Goal: Task Accomplishment & Management: Complete application form

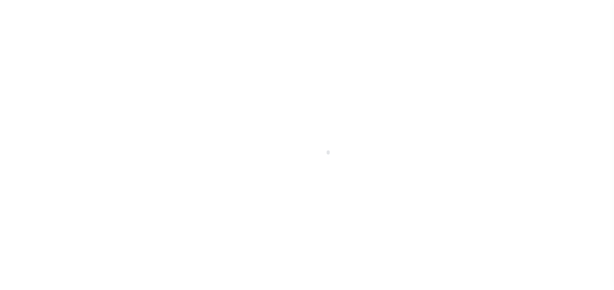
type input "[PERSON_NAME]-T0006"
type input "[PERSON_NAME]"
select select
type input "[STREET_ADDRESS]"
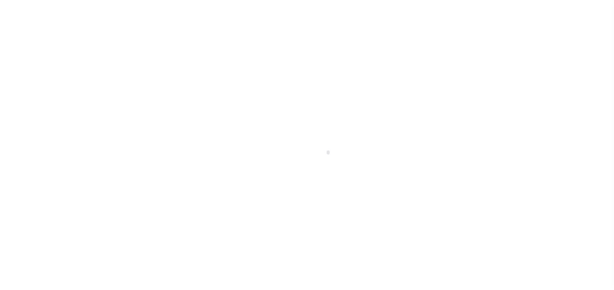
type input "INDEPENDENCE LA 70443-2708"
type input "[DATE]"
select select "10"
select select "Escrow"
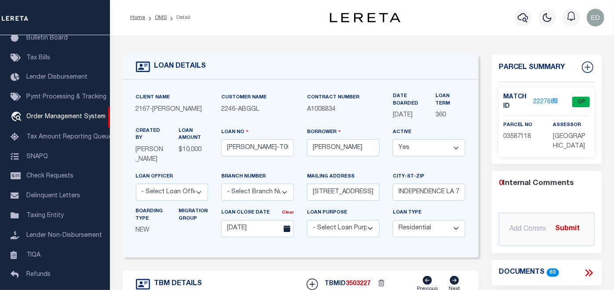
type input "[STREET_ADDRESS]"
select select
type input "INDEPENDENCE LA 70443-2708"
type input "LA"
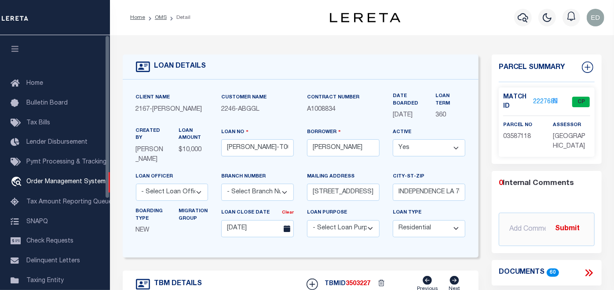
click at [24, 47] on button "button" at bounding box center [15, 50] width 30 height 30
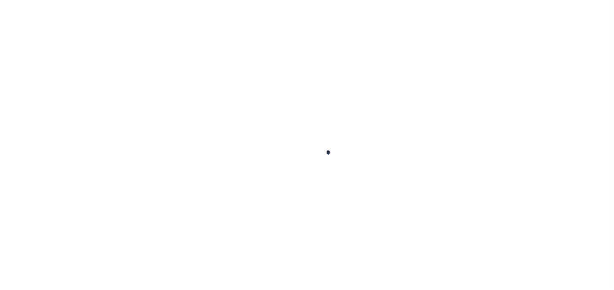
type input "[PERSON_NAME]-T0006"
type input "[PERSON_NAME]"
select select
type input "[STREET_ADDRESS]"
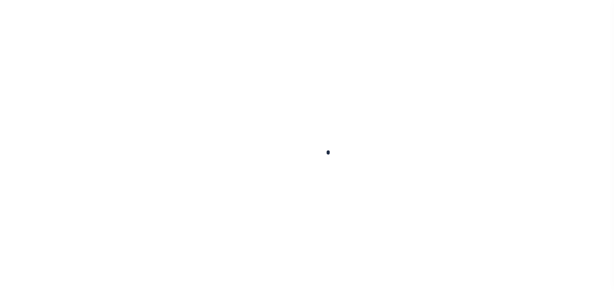
type input "INDEPENDENCE LA 70443-2708"
type input "[DATE]"
select select "10"
select select "Escrow"
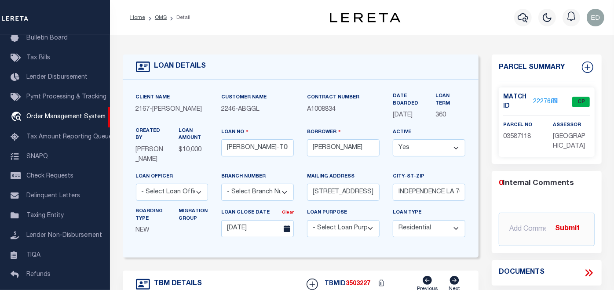
type input "[STREET_ADDRESS]"
select select
type input "INDEPENDENCE LA 70443-2708"
type input "LA"
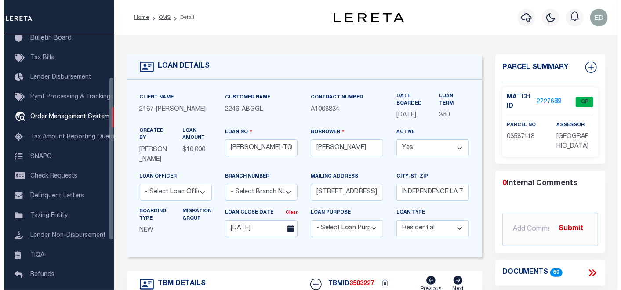
scroll to position [0, 0]
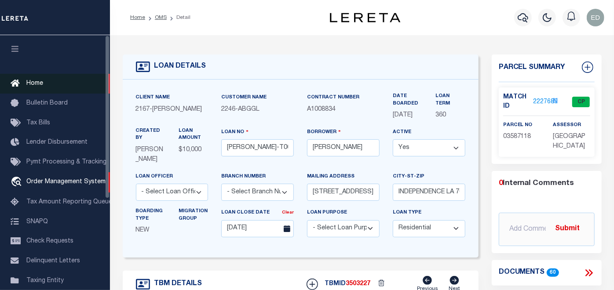
drag, startPoint x: 18, startPoint y: 48, endPoint x: 56, endPoint y: 78, distance: 48.6
click at [18, 48] on icon "button" at bounding box center [15, 49] width 10 height 8
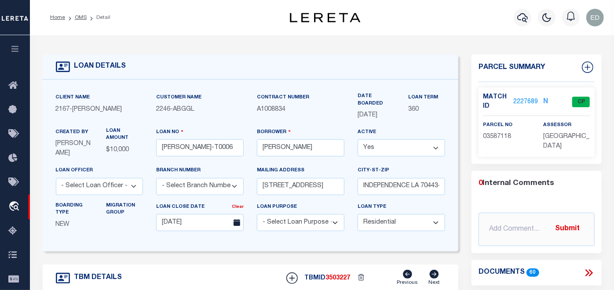
click at [589, 269] on icon at bounding box center [588, 272] width 11 height 11
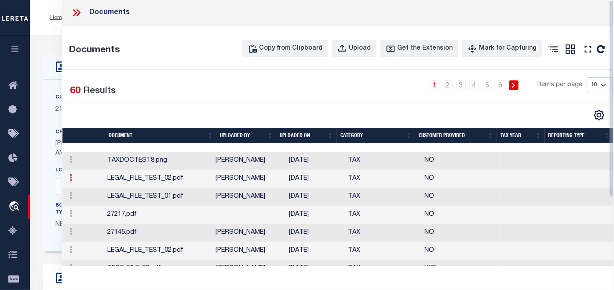
click at [71, 181] on icon at bounding box center [70, 177] width 3 height 7
click at [94, 199] on link "Edit Note" at bounding box center [90, 192] width 49 height 15
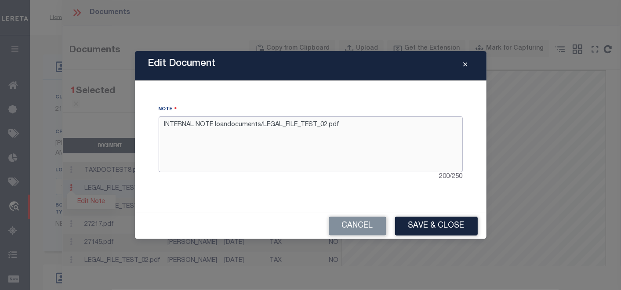
click at [350, 121] on textarea "INTERNAL NOTE loandocuments/LEGAL_FILE_TEST_02.pdf" at bounding box center [311, 144] width 304 height 55
type textarea "INTERNAL NOTE loandocuments/LEGAL_FILE_TEST_02.pdf d"
click at [432, 225] on button "Save & Close" at bounding box center [436, 226] width 83 height 19
click at [430, 225] on button "Save & Close" at bounding box center [436, 226] width 83 height 19
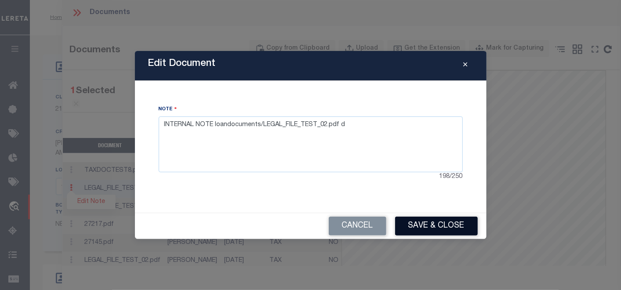
click at [430, 225] on button "Save & Close" at bounding box center [436, 226] width 83 height 19
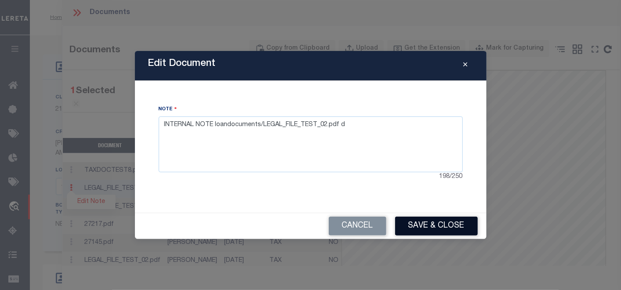
click at [430, 225] on button "Save & Close" at bounding box center [436, 226] width 83 height 19
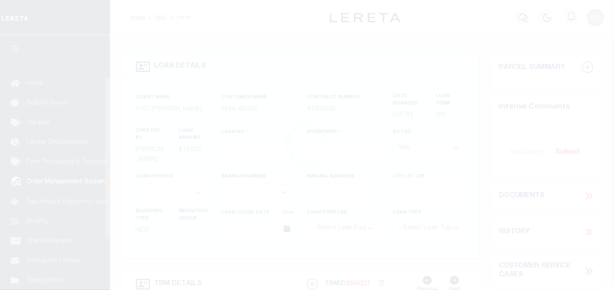
type input "[PERSON_NAME]-T0006"
type input "[PERSON_NAME]"
select select
type input "[STREET_ADDRESS]"
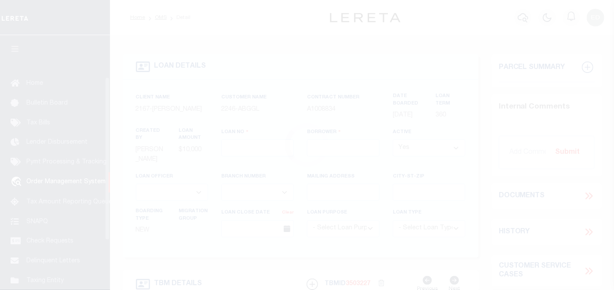
type input "INDEPENDENCE LA 70443-2708"
type input "[DATE]"
select select "10"
select select "Escrow"
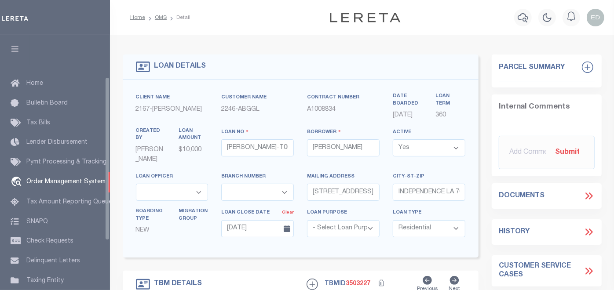
scroll to position [65, 0]
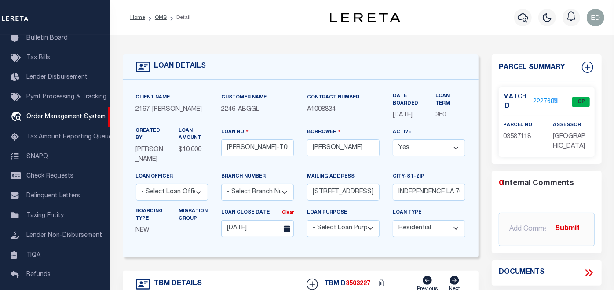
type input "[STREET_ADDRESS]"
select select
type input "INDEPENDENCE LA 70443-2708"
type input "LA"
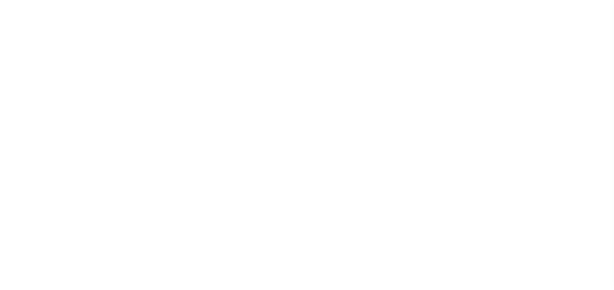
select select "10"
select select "Escrow"
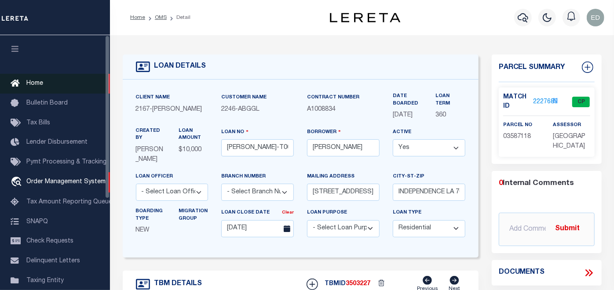
type input "[STREET_ADDRESS]"
select select
type input "INDEPENDENCE LA 70443-2708"
type input "LA"
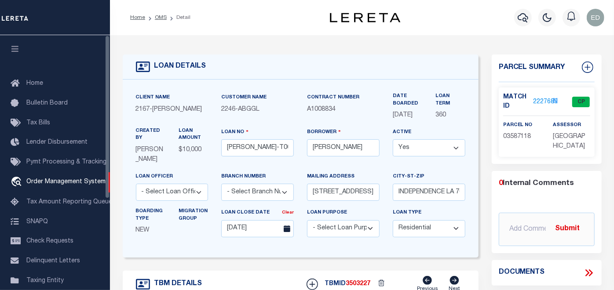
click at [18, 46] on icon "button" at bounding box center [15, 49] width 10 height 8
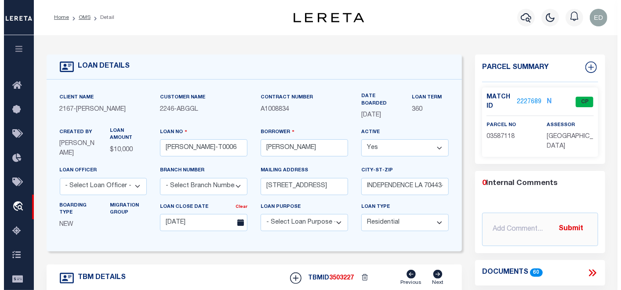
scroll to position [49, 0]
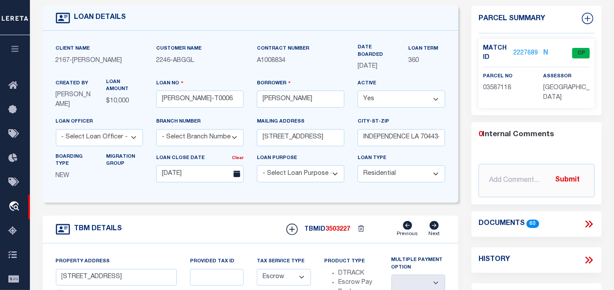
click at [588, 221] on icon at bounding box center [588, 224] width 11 height 11
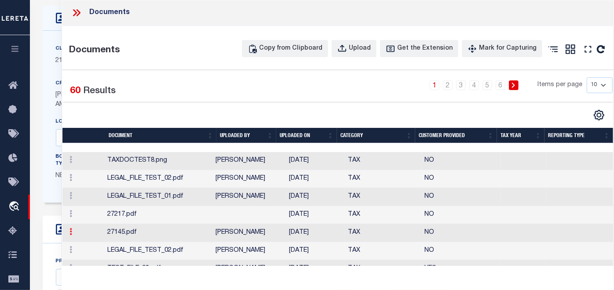
click at [73, 237] on link at bounding box center [71, 233] width 10 height 7
click at [88, 227] on link "Edit Note" at bounding box center [90, 220] width 49 height 15
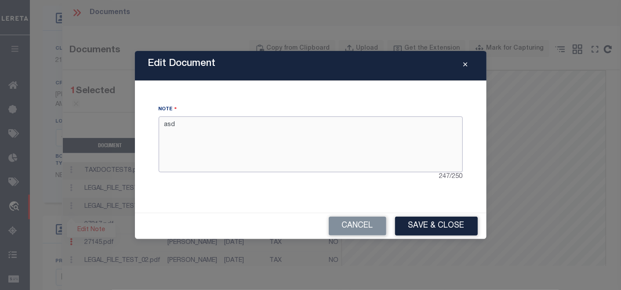
click at [293, 147] on textarea "asd" at bounding box center [311, 144] width 304 height 55
type textarea "asd New"
click at [420, 223] on button "Save & Close" at bounding box center [436, 226] width 83 height 19
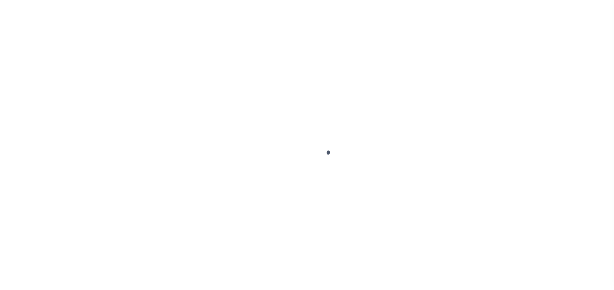
scroll to position [379, 0]
type input "[PERSON_NAME]-T0006"
type input "[PERSON_NAME]"
select select
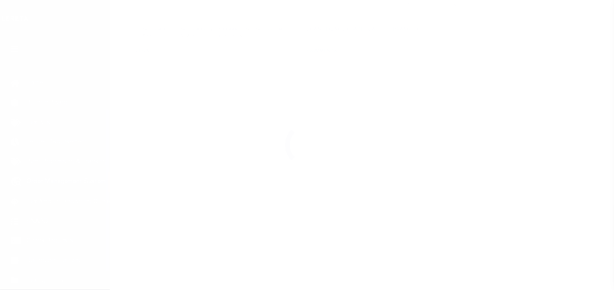
type input "[STREET_ADDRESS]"
type input "INDEPENDENCE LA 70443-2708"
type input "[DATE]"
select select "10"
select select "Escrow"
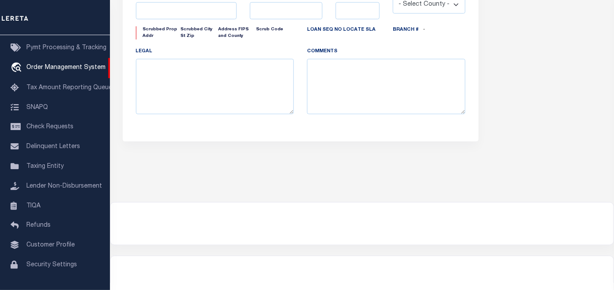
type input "[STREET_ADDRESS]"
select select
type input "INDEPENDENCE LA 70443-2708"
type input "LA"
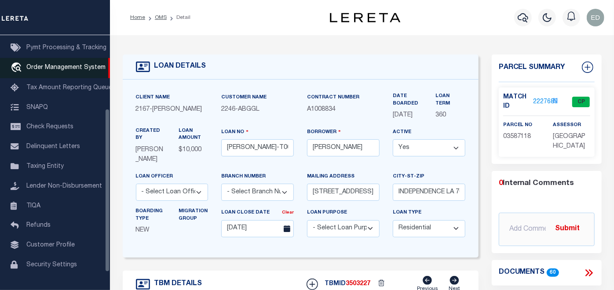
scroll to position [0, 0]
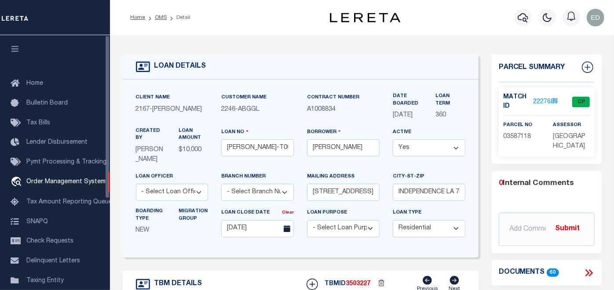
click at [17, 47] on icon "button" at bounding box center [15, 49] width 10 height 8
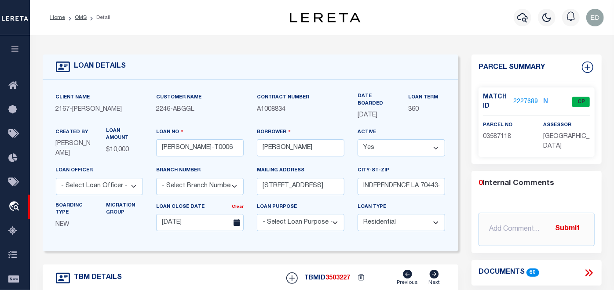
click at [583, 270] on icon at bounding box center [588, 272] width 11 height 11
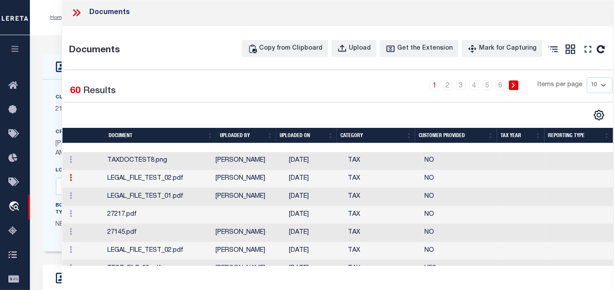
click at [70, 181] on icon at bounding box center [70, 177] width 3 height 7
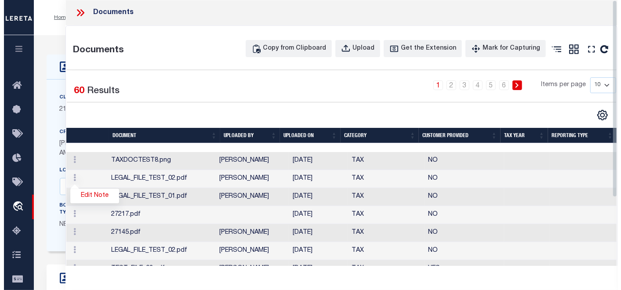
scroll to position [7, 0]
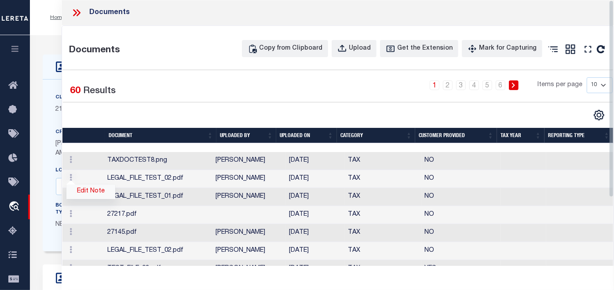
click at [95, 199] on link "Edit Note" at bounding box center [90, 192] width 49 height 15
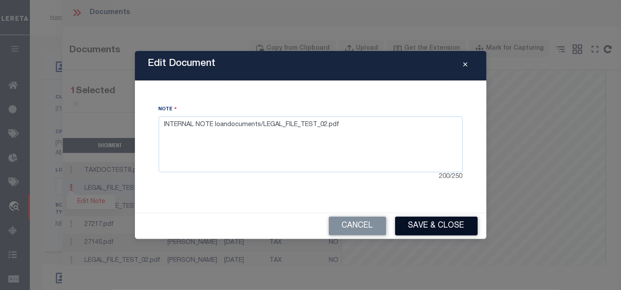
click at [423, 222] on button "Save & Close" at bounding box center [436, 226] width 83 height 19
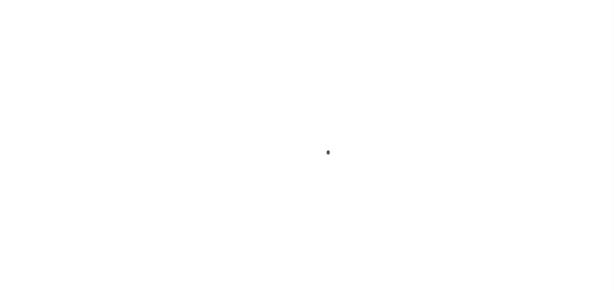
type input "[PERSON_NAME]-T0006"
type input "[PERSON_NAME]"
select select
type input "[STREET_ADDRESS]"
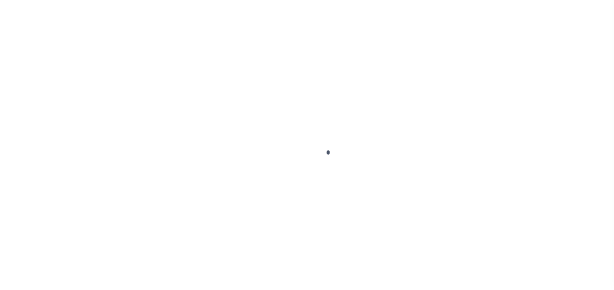
type input "INDEPENDENCE LA 70443-2708"
type input "[DATE]"
select select "10"
select select "Escrow"
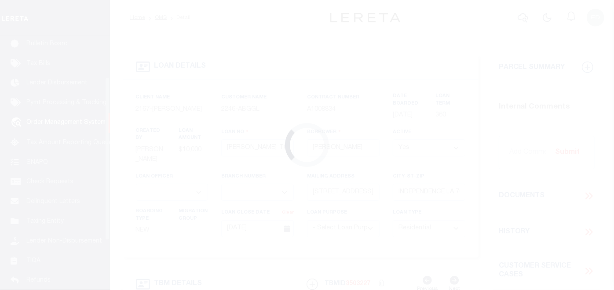
scroll to position [65, 0]
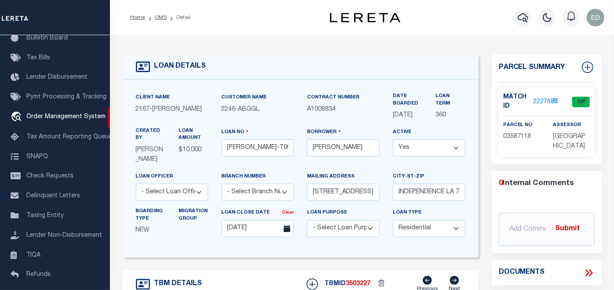
type input "[STREET_ADDRESS]"
select select
type input "INDEPENDENCE LA 70443-2708"
type input "LA"
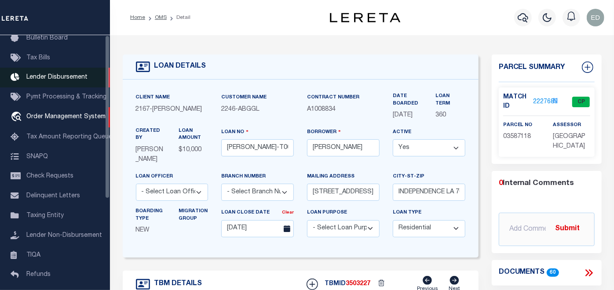
scroll to position [0, 0]
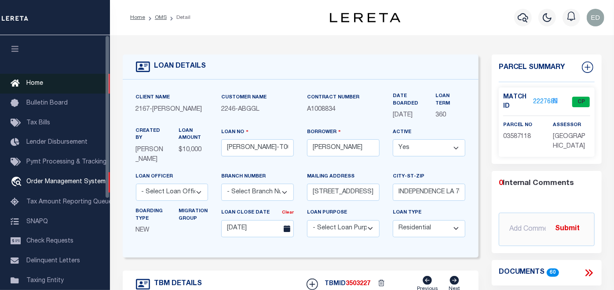
drag, startPoint x: 16, startPoint y: 51, endPoint x: 62, endPoint y: 88, distance: 58.4
click at [16, 51] on icon "button" at bounding box center [15, 49] width 10 height 8
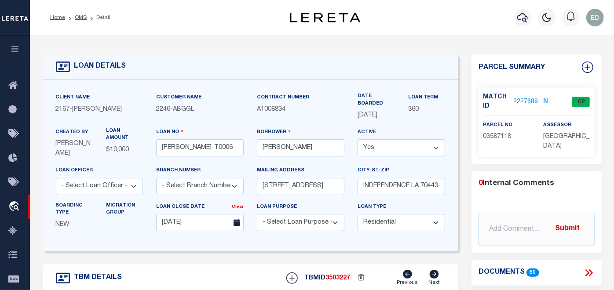
scroll to position [49, 0]
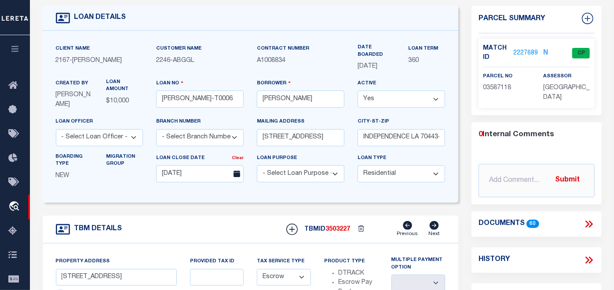
click at [588, 223] on icon at bounding box center [587, 224] width 4 height 7
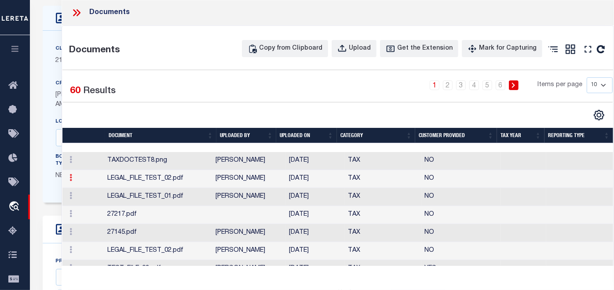
click at [70, 181] on icon at bounding box center [70, 177] width 3 height 7
click at [87, 199] on link "Edit Note" at bounding box center [90, 192] width 49 height 15
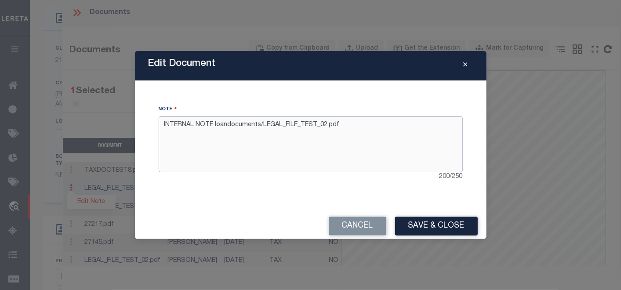
click at [361, 133] on textarea "INTERNAL NOTE loandocuments/LEGAL_FILE_TEST_02.pdf" at bounding box center [311, 144] width 304 height 55
type textarea "INTERNAL NOTE loandocuments/LEGAL_FILE_TEST_02.pdf 3"
click at [424, 222] on button "Save & Close" at bounding box center [436, 226] width 83 height 19
